Goal: Go to known website: Access a specific website the user already knows

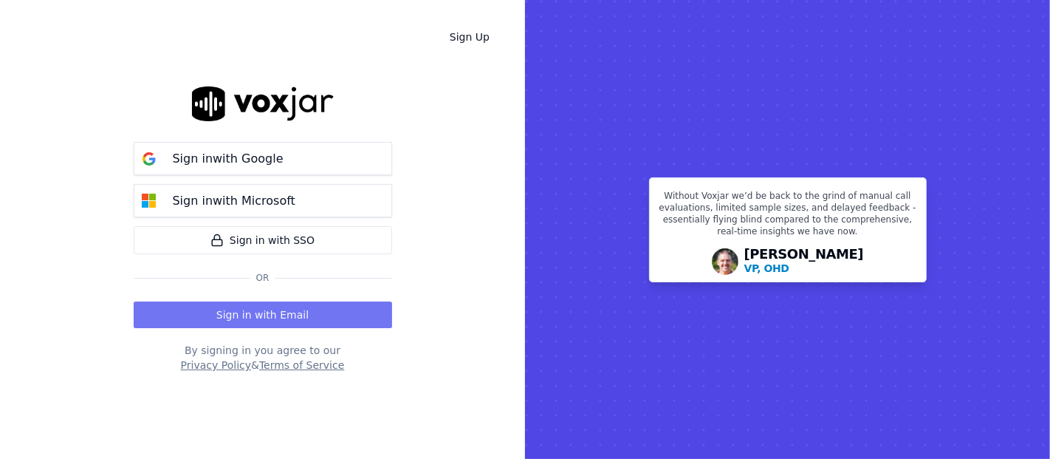
click at [230, 318] on button "Sign in with Email" at bounding box center [263, 314] width 259 height 27
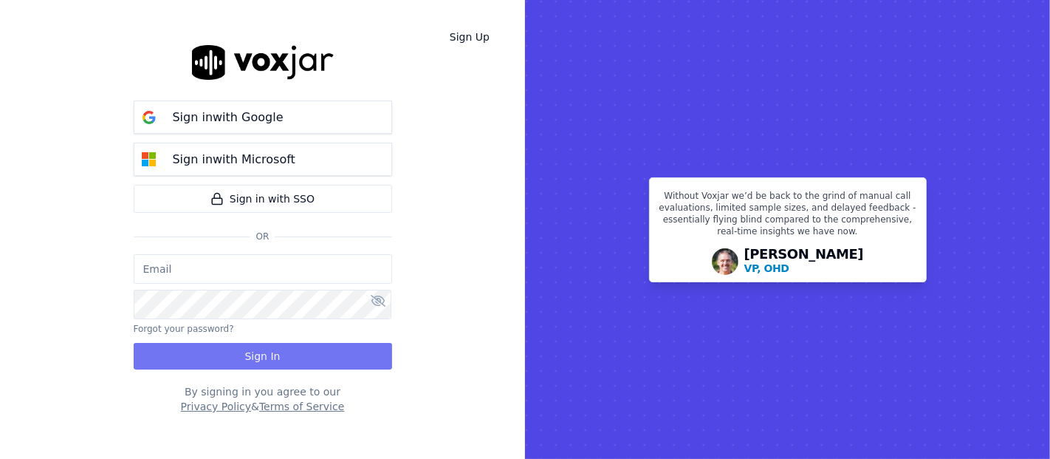
type input "[EMAIL_ADDRESS][DOMAIN_NAME]"
click at [242, 357] on button "Sign In" at bounding box center [263, 356] width 259 height 27
